Goal: Information Seeking & Learning: Learn about a topic

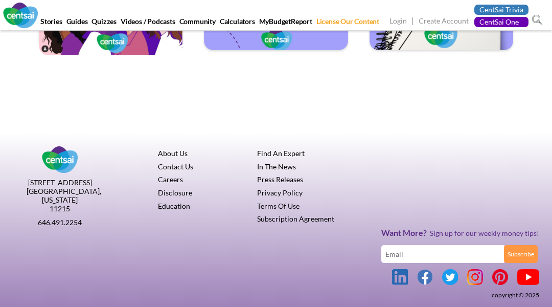
scroll to position [1469, 0]
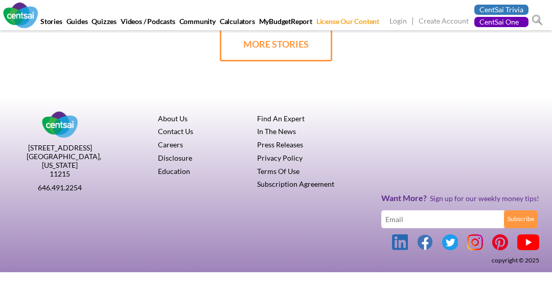
scroll to position [514, 0]
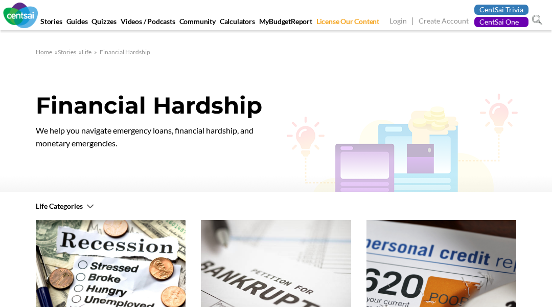
scroll to position [624, 0]
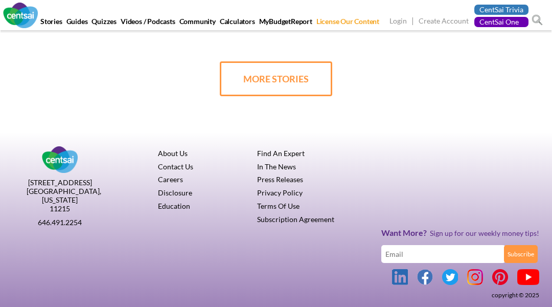
scroll to position [640, 0]
